Goal: Navigation & Orientation: Find specific page/section

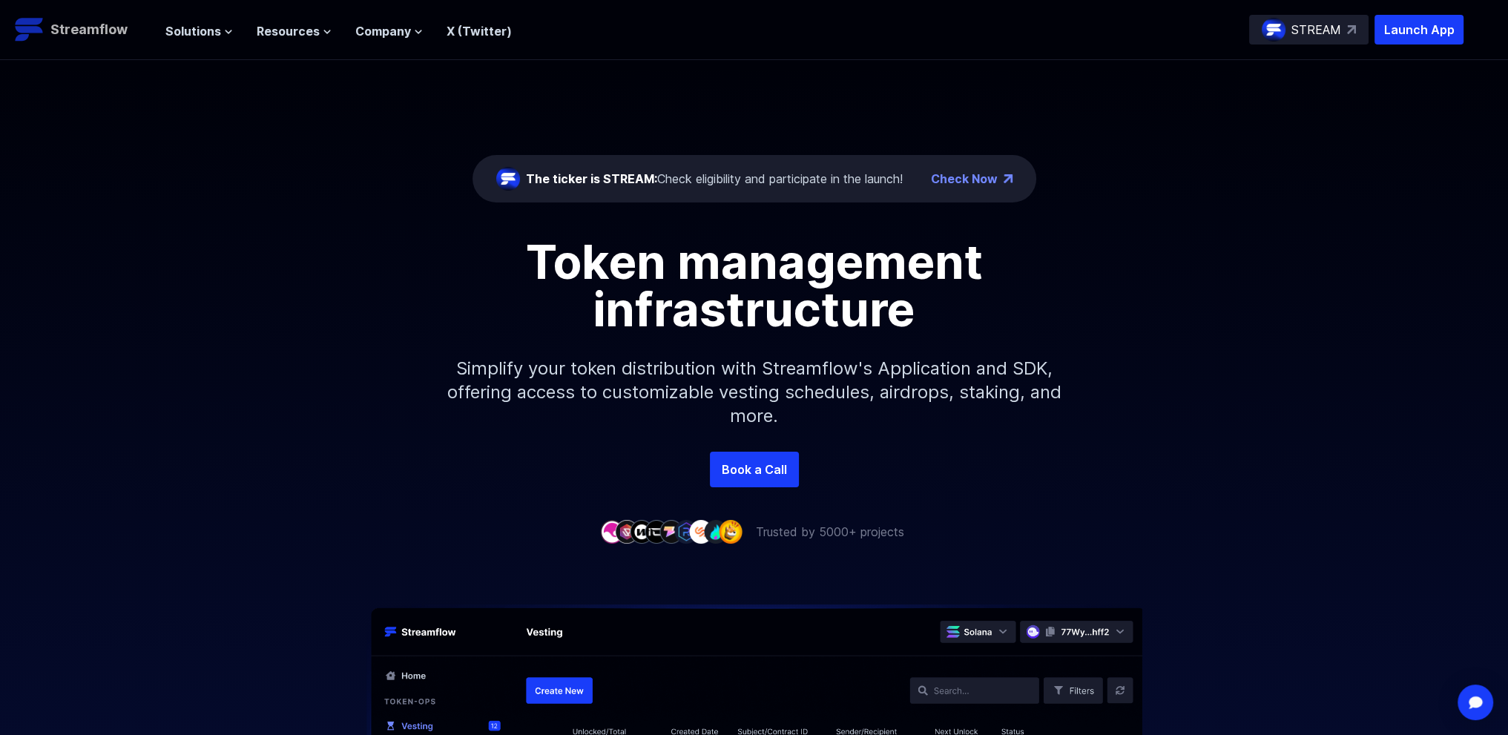
click at [95, 33] on p "Streamflow" at bounding box center [88, 29] width 77 height 21
click at [1318, 32] on p "STREAM" at bounding box center [1316, 30] width 50 height 18
click at [220, 33] on button "Solutions" at bounding box center [199, 31] width 68 height 18
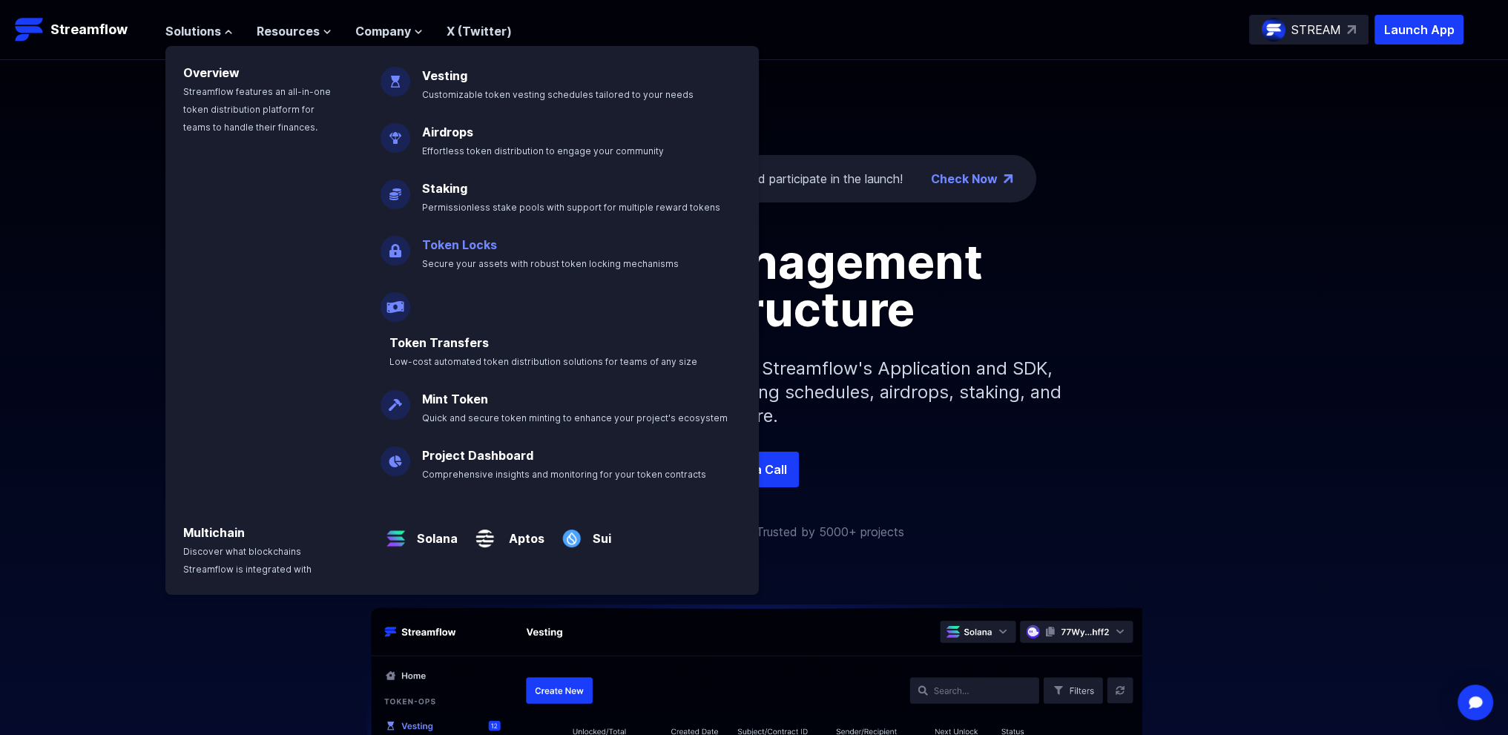
click at [469, 246] on link "Token Locks" at bounding box center [459, 244] width 75 height 15
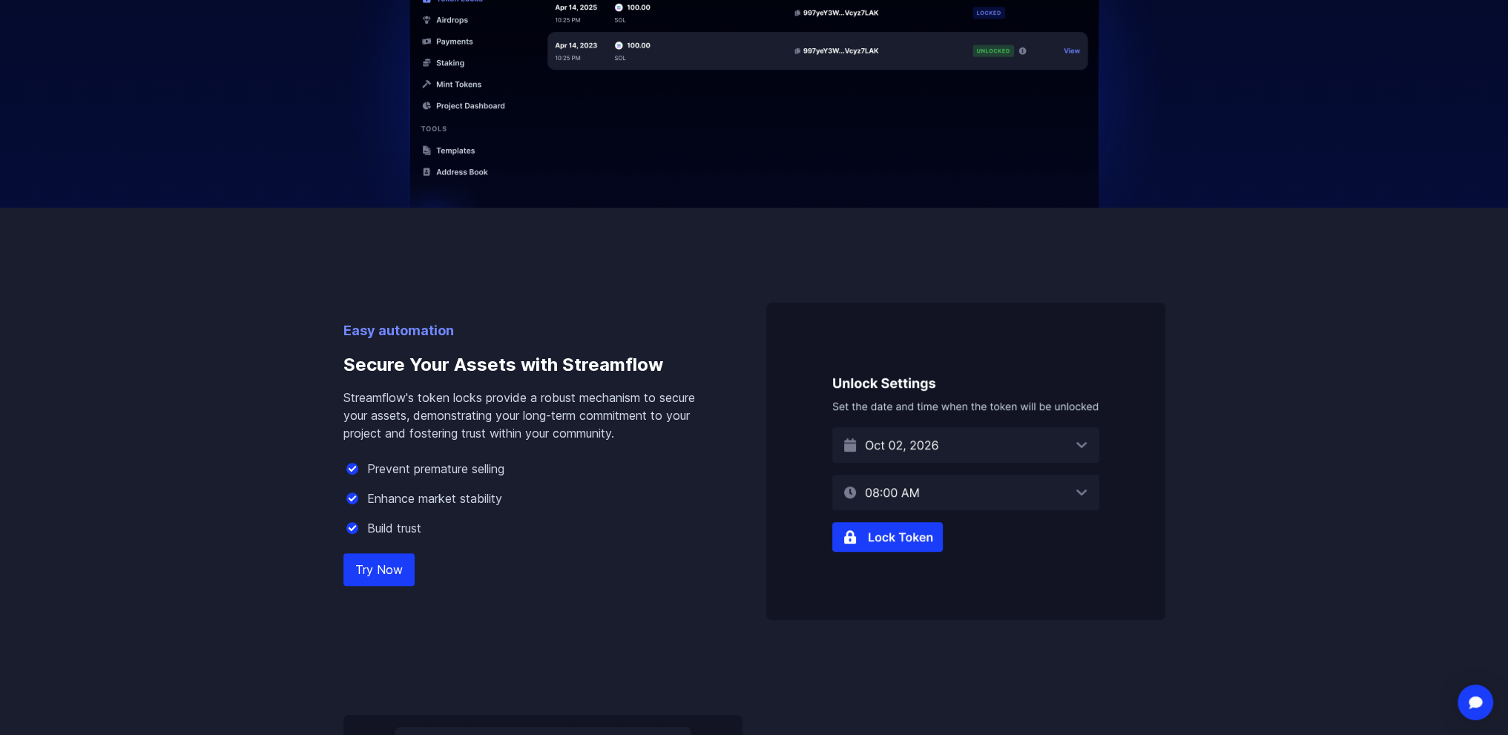
scroll to position [668, 0]
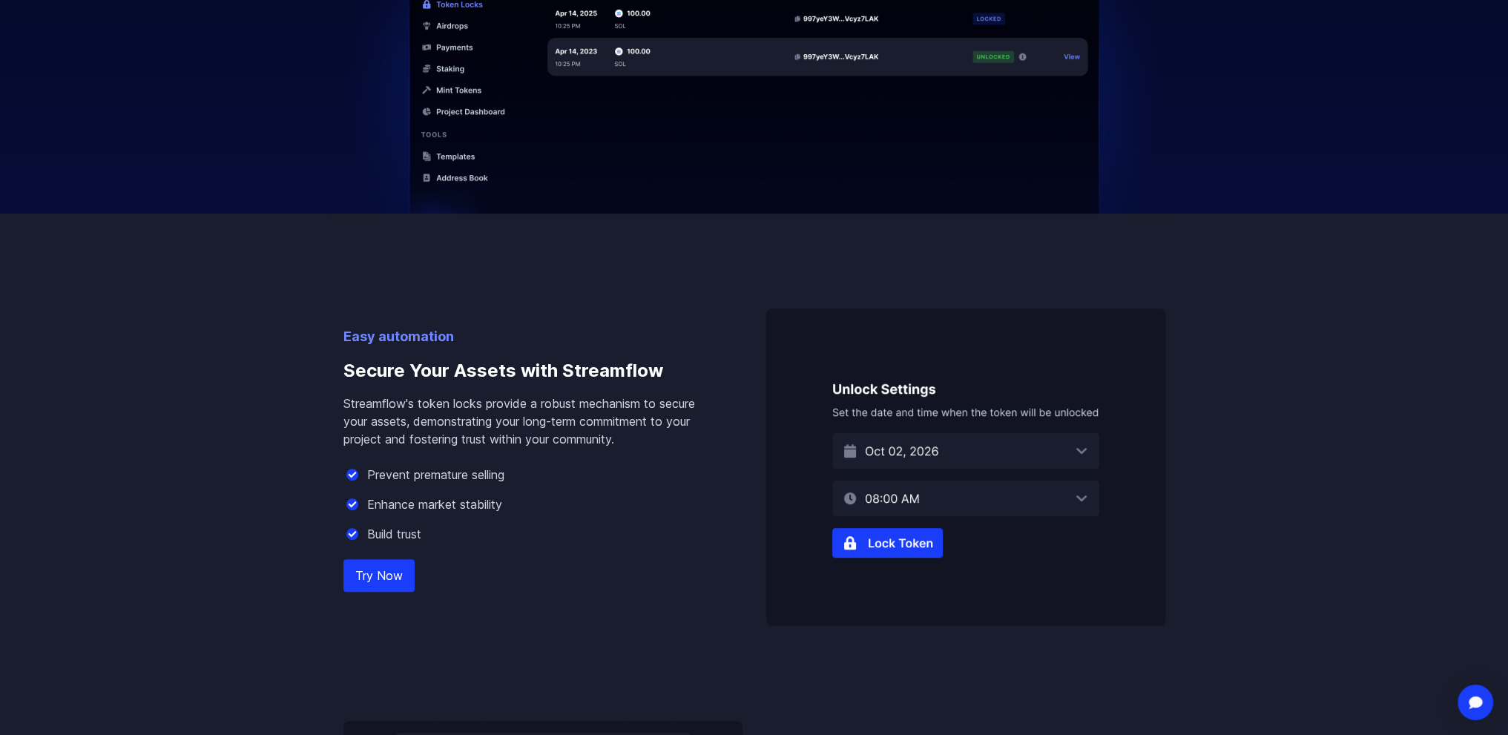
click at [382, 566] on link "Try Now" at bounding box center [378, 575] width 71 height 33
